Goal: Communication & Community: Answer question/provide support

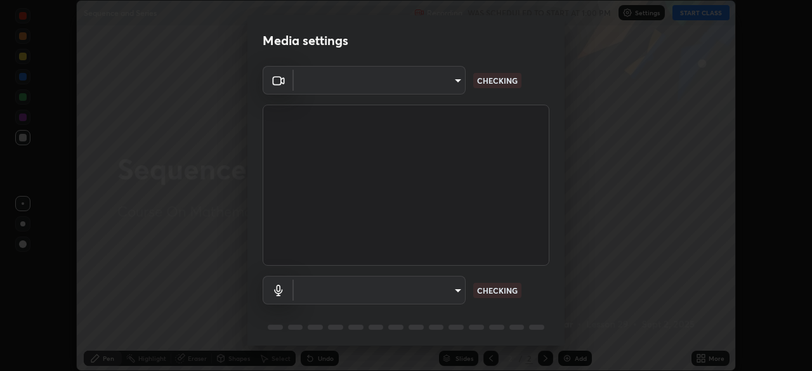
scroll to position [45, 0]
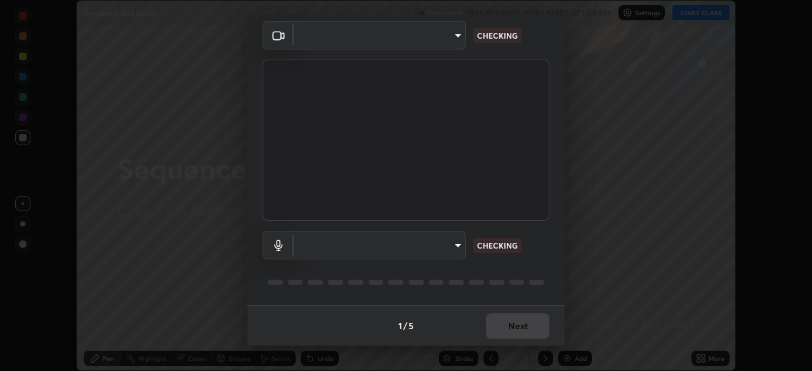
type input "b3f3a5ba4244d468cba7c9fb0e5f87cbae39da1eba0c128cfee45c6bc9974541"
type input "default"
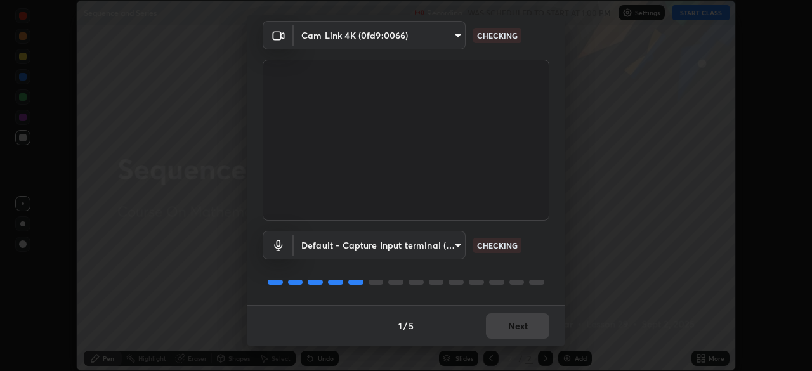
click at [449, 41] on body "Erase all Sequence and Series Recording WAS SCHEDULED TO START AT 1:00 PM Setti…" at bounding box center [406, 185] width 812 height 371
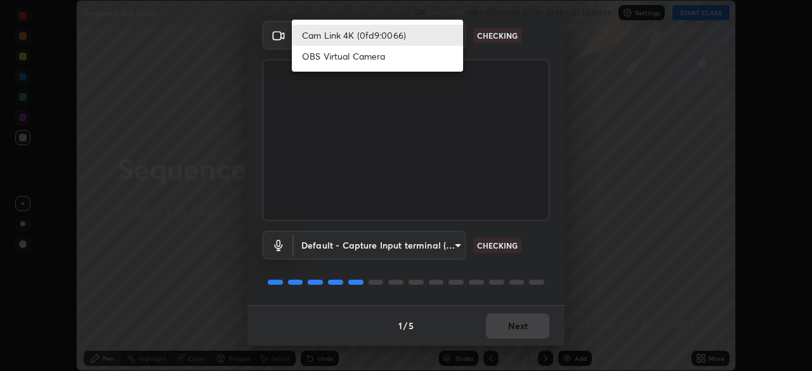
click at [449, 60] on li "OBS Virtual Camera" at bounding box center [377, 56] width 171 height 21
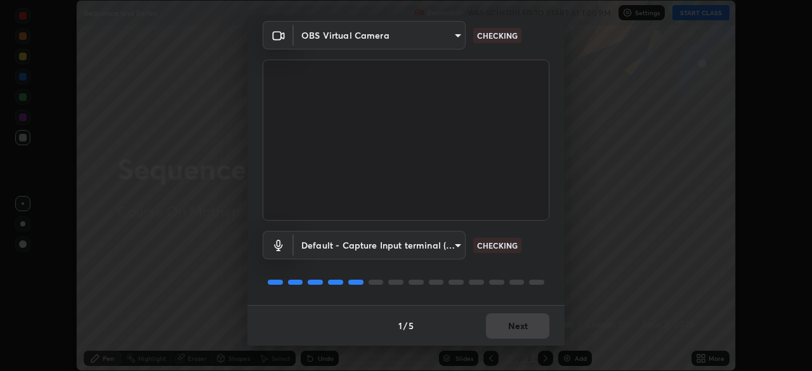
type input "68ebd689745847b29d2fd294fcb70f1208e581717befce7e21568e13f3b009ae"
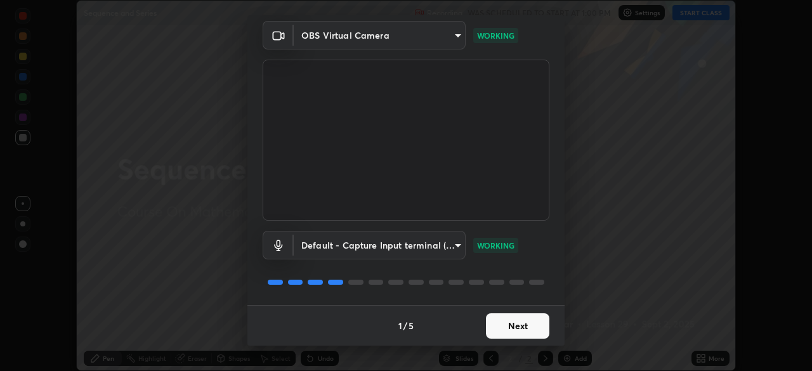
click at [526, 332] on button "Next" at bounding box center [517, 326] width 63 height 25
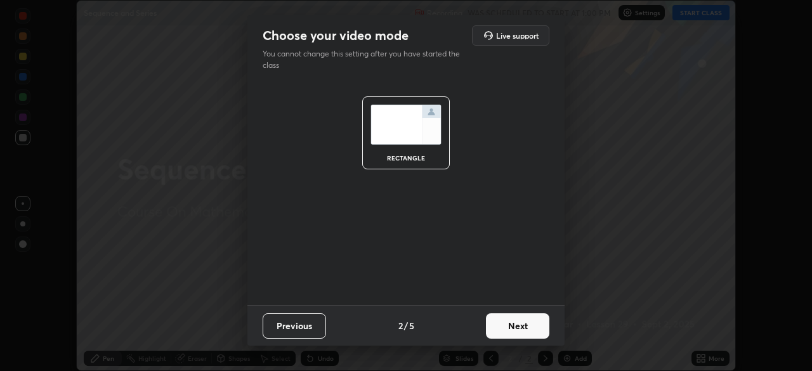
click at [526, 328] on button "Next" at bounding box center [517, 326] width 63 height 25
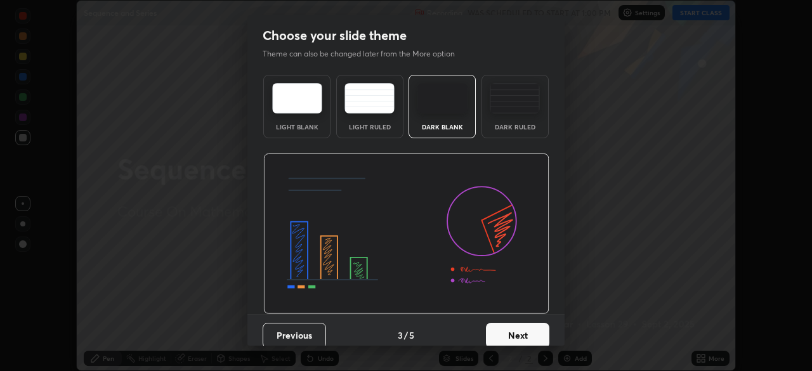
click at [526, 326] on button "Next" at bounding box center [517, 335] width 63 height 25
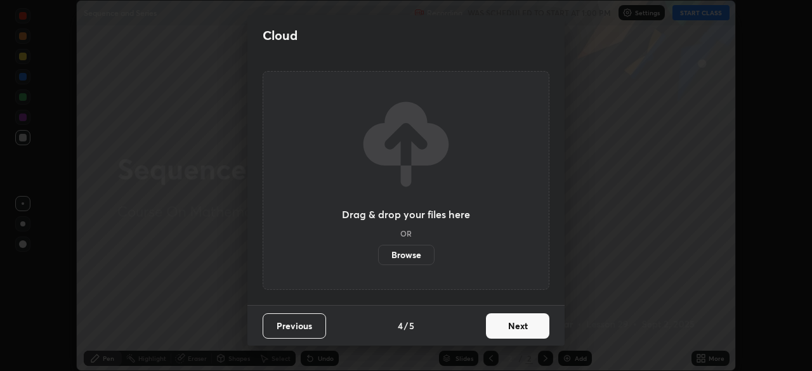
click at [533, 324] on button "Next" at bounding box center [517, 326] width 63 height 25
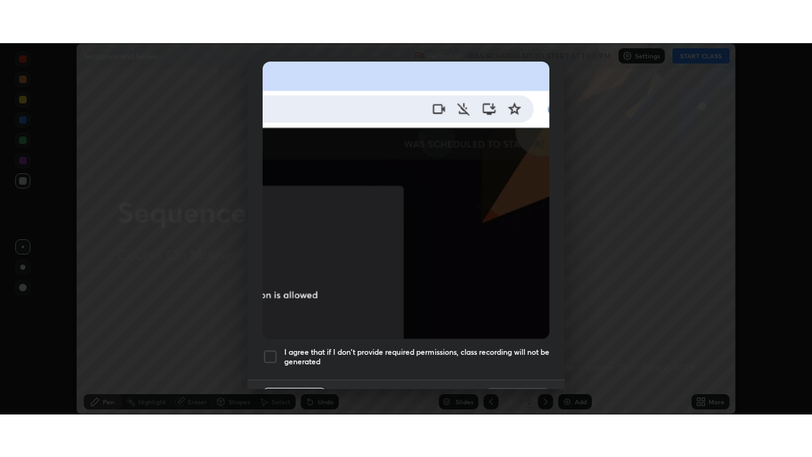
scroll to position [304, 0]
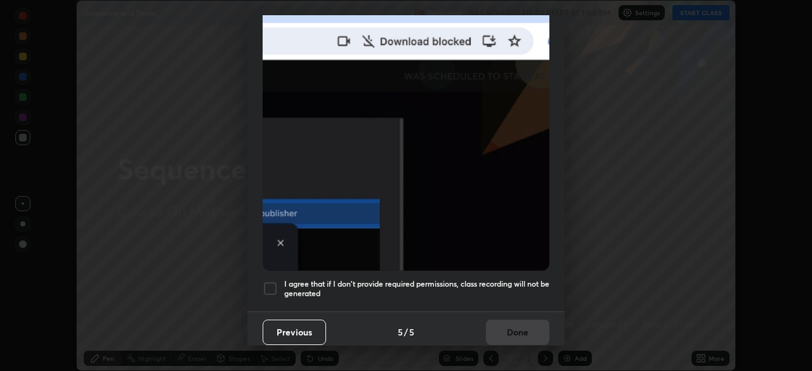
click at [515, 279] on h5 "I agree that if I don't provide required permissions, class recording will not …" at bounding box center [416, 289] width 265 height 20
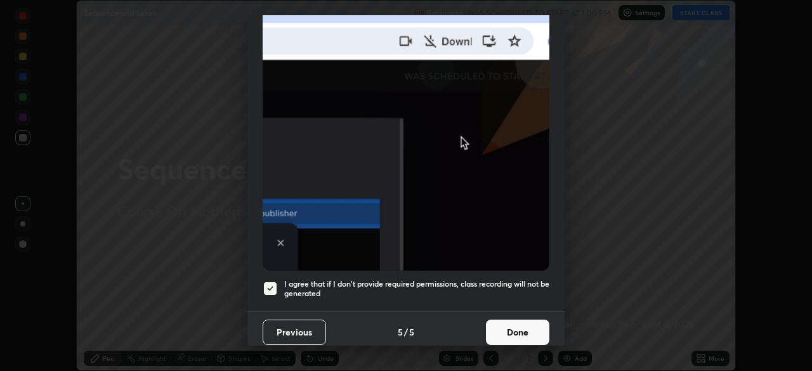
click at [525, 320] on button "Done" at bounding box center [517, 332] width 63 height 25
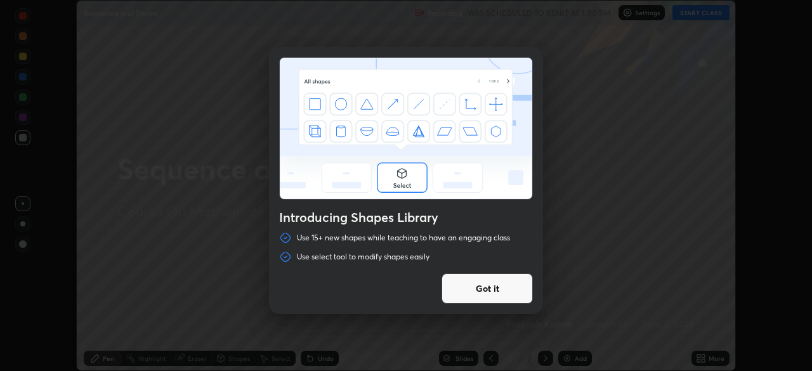
click at [705, 14] on div "Introducing Shapes Library Use 15+ new shapes while teaching to have an engagin…" at bounding box center [406, 185] width 812 height 371
click at [515, 291] on button "Got it" at bounding box center [487, 289] width 91 height 30
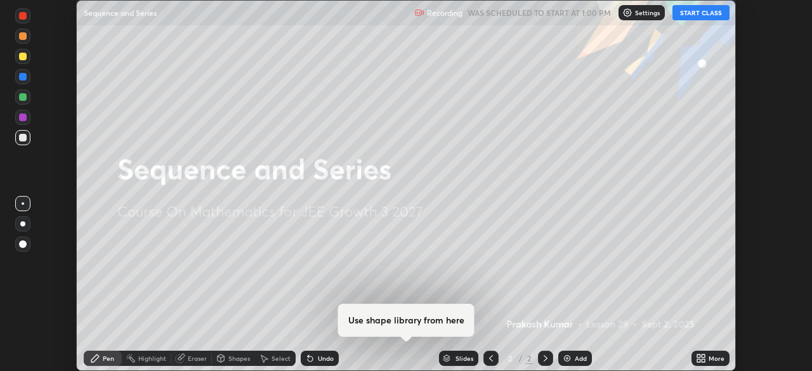
click at [701, 18] on button "START CLASS" at bounding box center [701, 12] width 57 height 15
click at [711, 364] on div "More" at bounding box center [711, 358] width 38 height 15
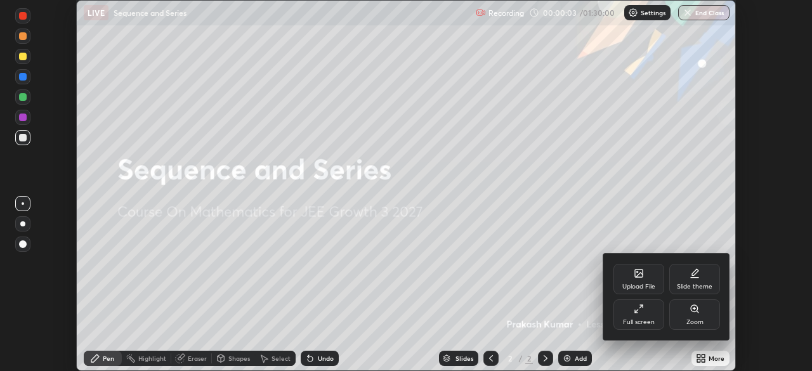
click at [642, 312] on icon at bounding box center [639, 309] width 10 height 10
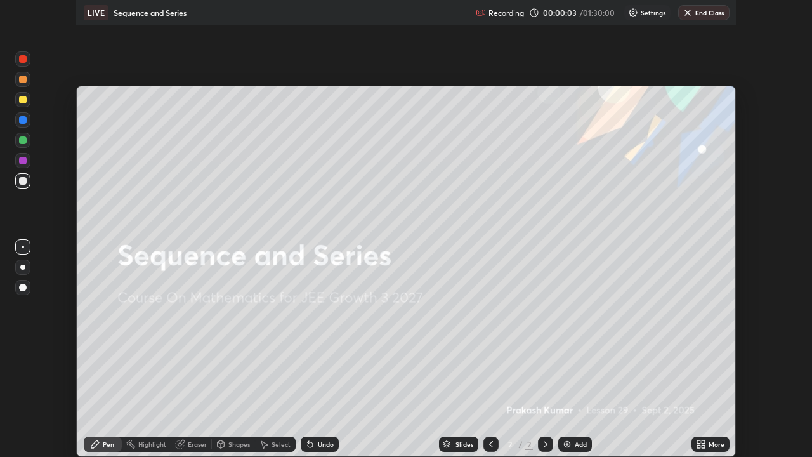
scroll to position [457, 812]
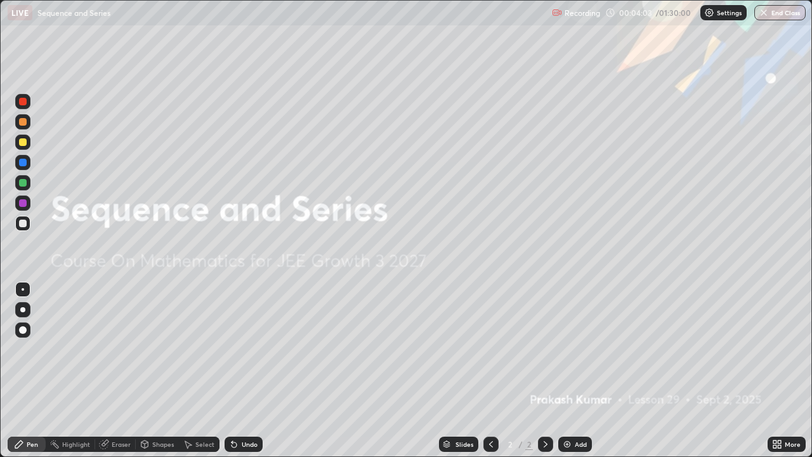
click at [575, 371] on div "Add" at bounding box center [581, 444] width 12 height 6
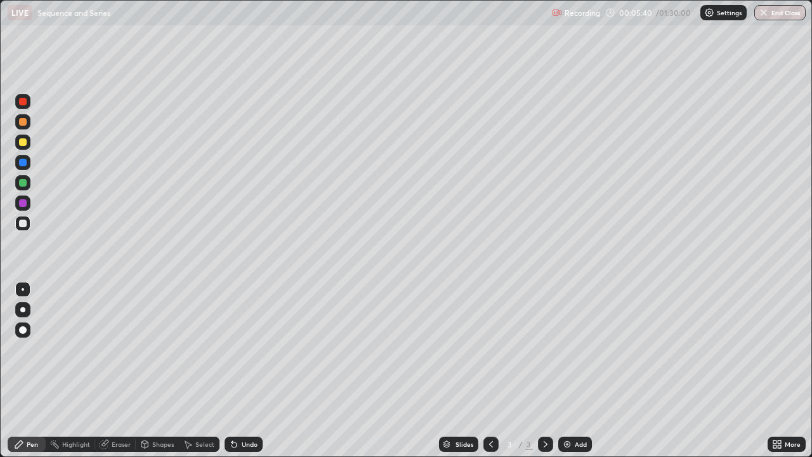
click at [124, 371] on div "Eraser" at bounding box center [115, 444] width 41 height 15
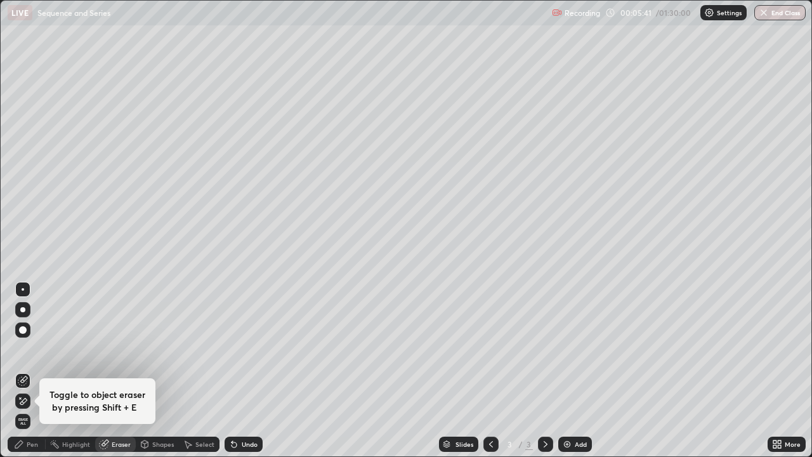
click at [27, 371] on div "Pen" at bounding box center [32, 444] width 11 height 6
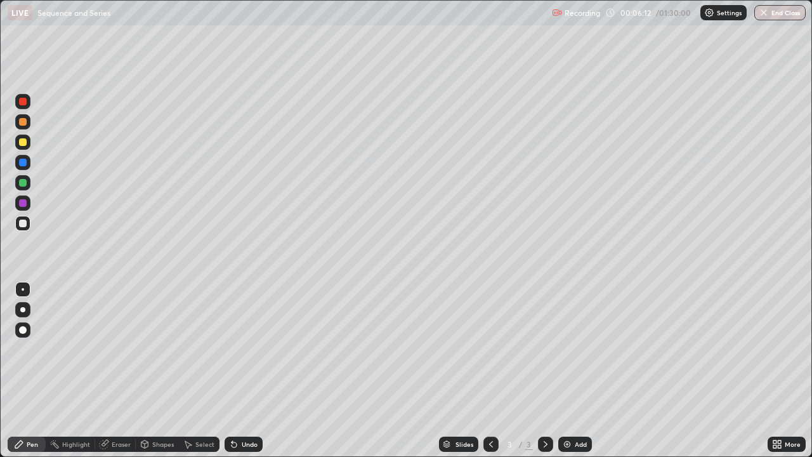
click at [124, 371] on div "Eraser" at bounding box center [121, 444] width 19 height 6
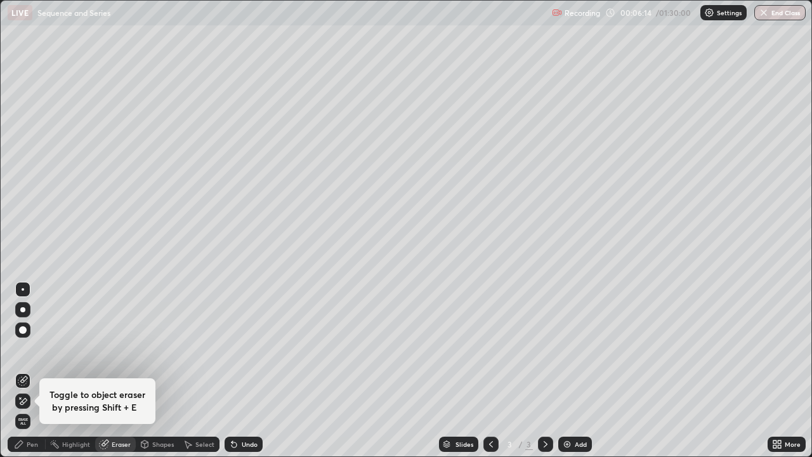
click at [31, 371] on div "Pen" at bounding box center [27, 444] width 38 height 15
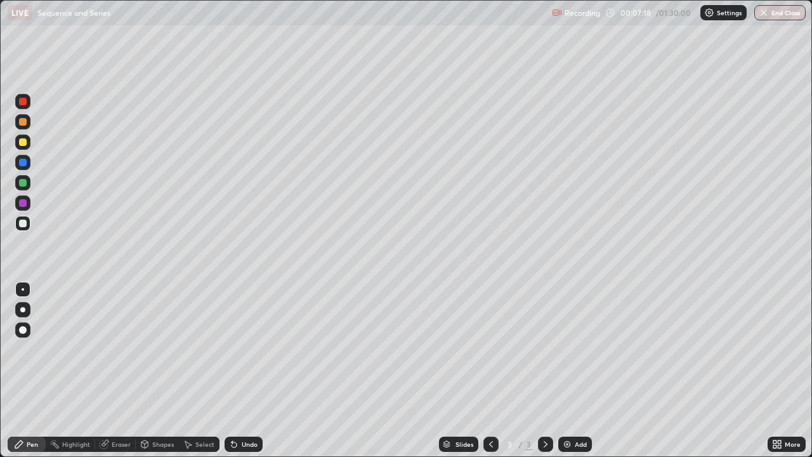
click at [28, 141] on div at bounding box center [22, 142] width 15 height 15
click at [22, 142] on div at bounding box center [23, 142] width 8 height 8
click at [25, 123] on div at bounding box center [23, 122] width 8 height 8
click at [119, 371] on div "Eraser" at bounding box center [121, 444] width 19 height 6
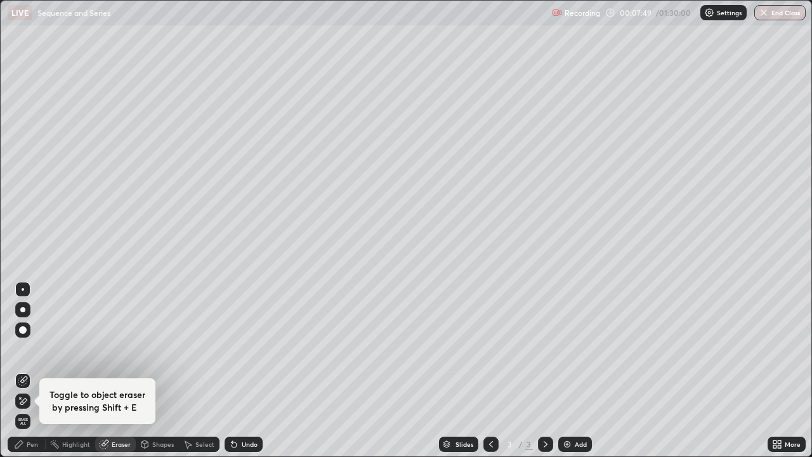
click at [32, 371] on div "Pen" at bounding box center [32, 444] width 11 height 6
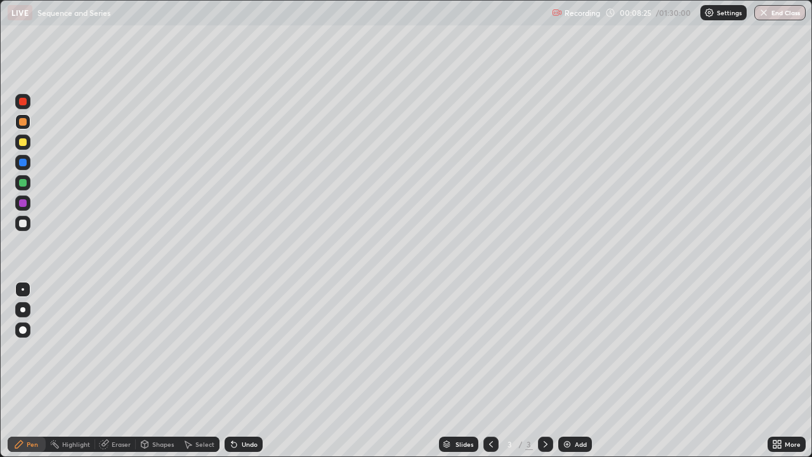
click at [113, 371] on div "Eraser" at bounding box center [121, 444] width 19 height 6
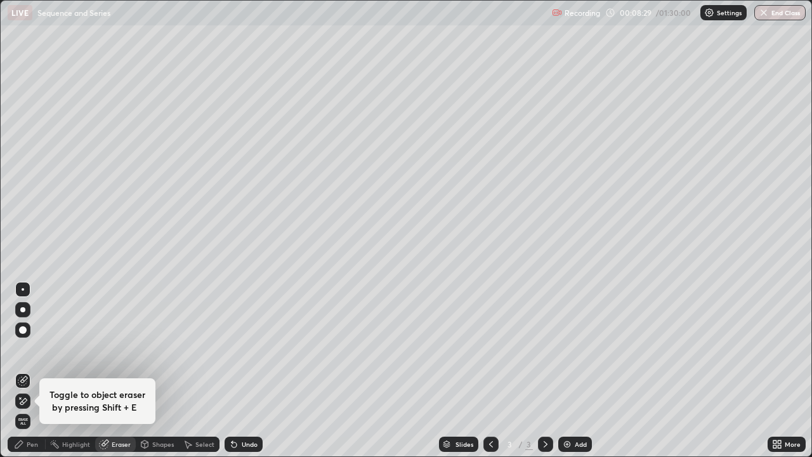
click at [29, 371] on div "Pen" at bounding box center [27, 444] width 38 height 15
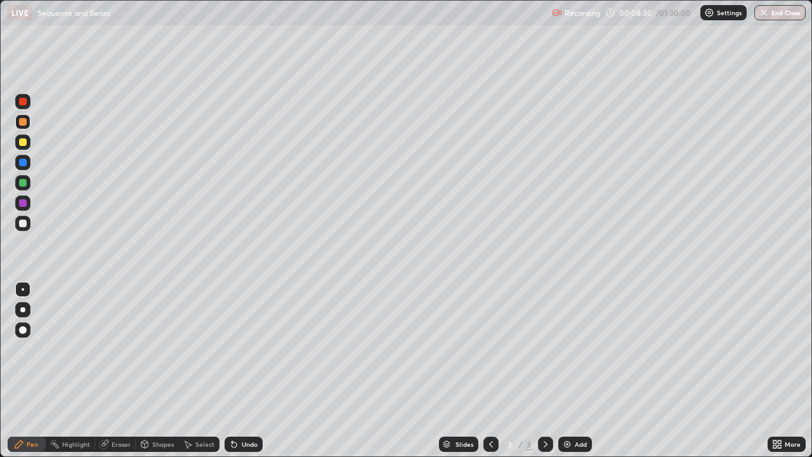
click at [25, 371] on div "Pen" at bounding box center [27, 444] width 38 height 15
click at [575, 371] on div "Add" at bounding box center [581, 444] width 12 height 6
click at [25, 226] on div at bounding box center [23, 224] width 8 height 8
click at [489, 371] on icon at bounding box center [491, 444] width 4 height 6
click at [545, 371] on icon at bounding box center [546, 444] width 10 height 10
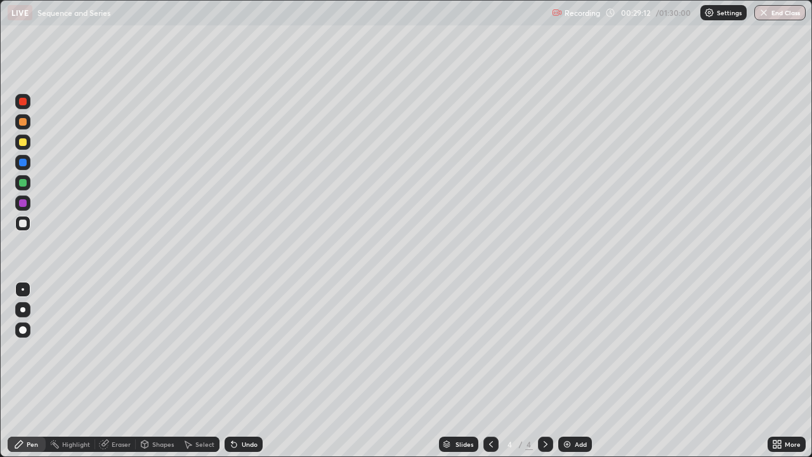
click at [251, 371] on div "Undo" at bounding box center [250, 444] width 16 height 6
click at [246, 371] on div "Undo" at bounding box center [250, 444] width 16 height 6
click at [23, 147] on div at bounding box center [22, 142] width 15 height 15
click at [23, 224] on div at bounding box center [23, 224] width 8 height 8
click at [117, 371] on div "Eraser" at bounding box center [121, 444] width 19 height 6
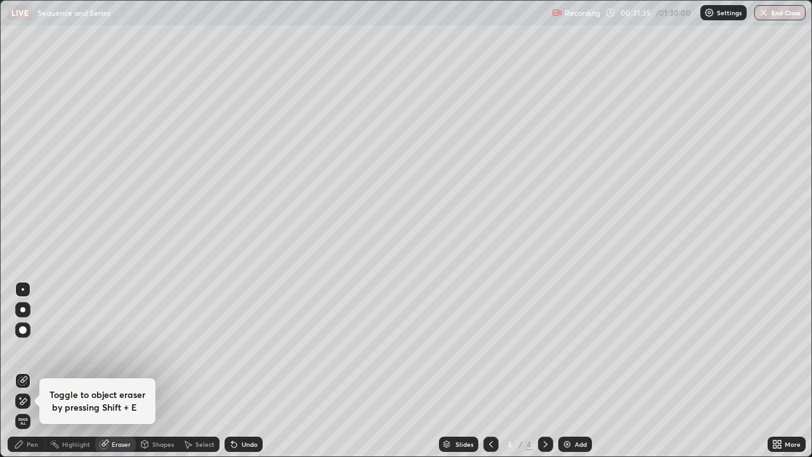
click at [33, 371] on div "Pen" at bounding box center [32, 444] width 11 height 6
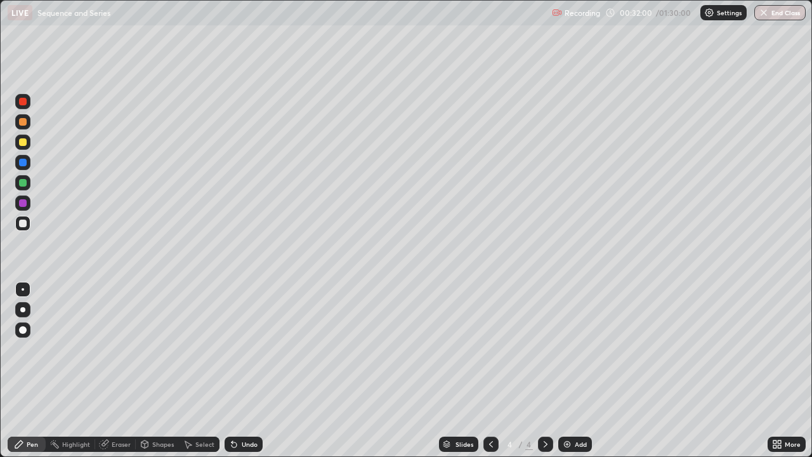
click at [25, 123] on div at bounding box center [23, 122] width 8 height 8
click at [21, 142] on div at bounding box center [23, 142] width 8 height 8
click at [116, 371] on div "Eraser" at bounding box center [121, 444] width 19 height 6
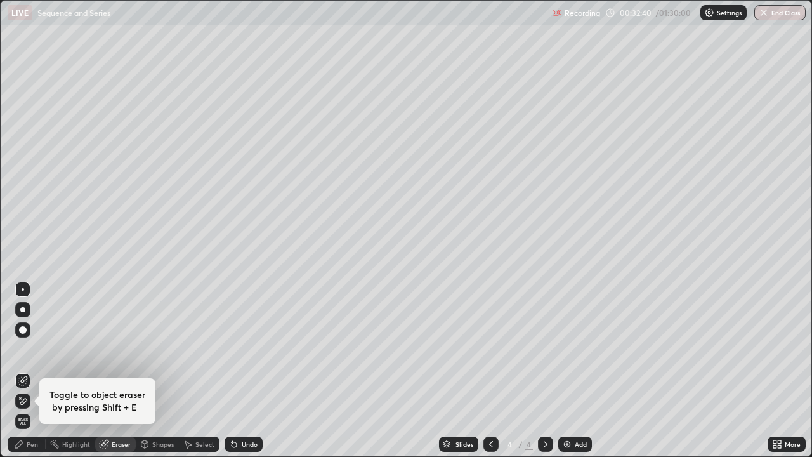
click at [23, 371] on icon at bounding box center [19, 444] width 10 height 10
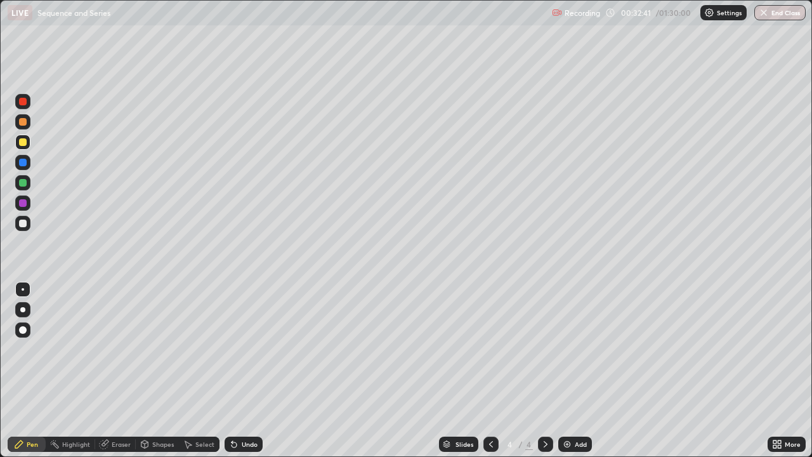
click at [18, 371] on icon at bounding box center [19, 444] width 10 height 10
click at [256, 371] on div "Undo" at bounding box center [244, 444] width 38 height 15
click at [251, 371] on div "Undo" at bounding box center [244, 444] width 38 height 15
